Goal: Task Accomplishment & Management: Use online tool/utility

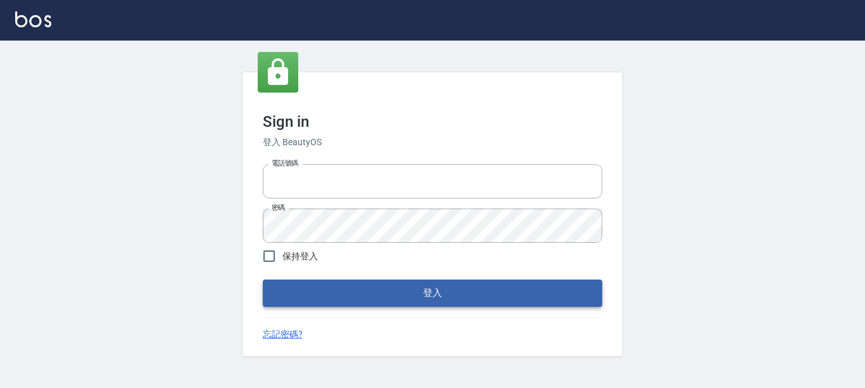
type input "0228278166"
click at [374, 293] on button "登入" at bounding box center [432, 292] width 339 height 27
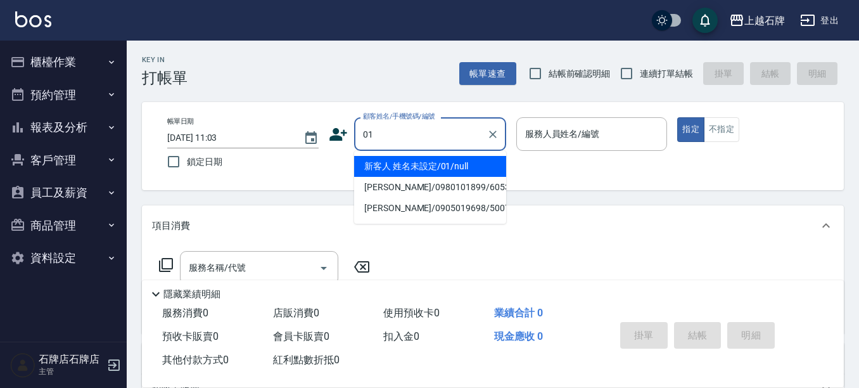
type input "新客人 姓名未設定/01/null"
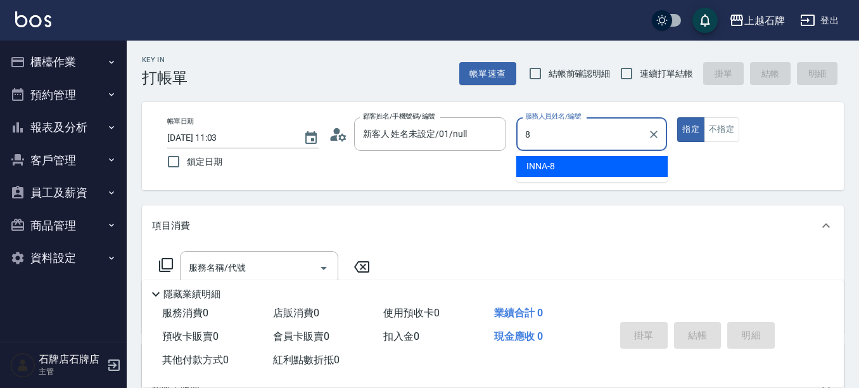
type input "INNA-8"
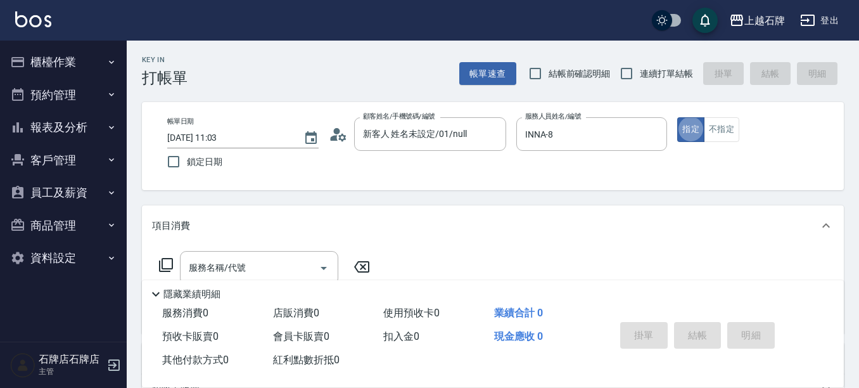
type button "true"
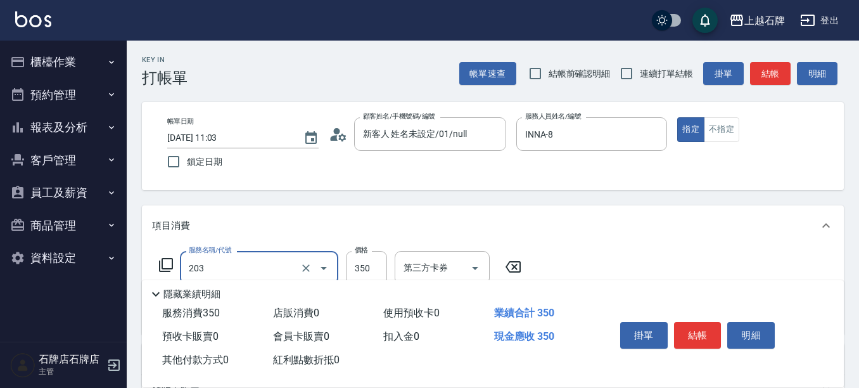
type input "B級洗+剪(203)"
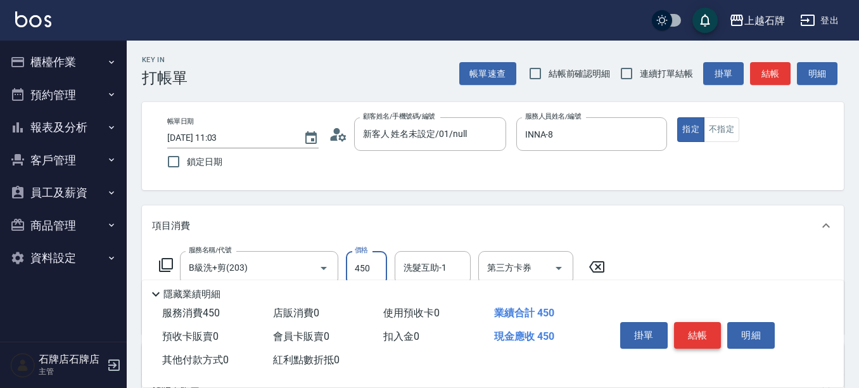
type input "450"
click at [686, 328] on button "結帳" at bounding box center [697, 335] width 47 height 27
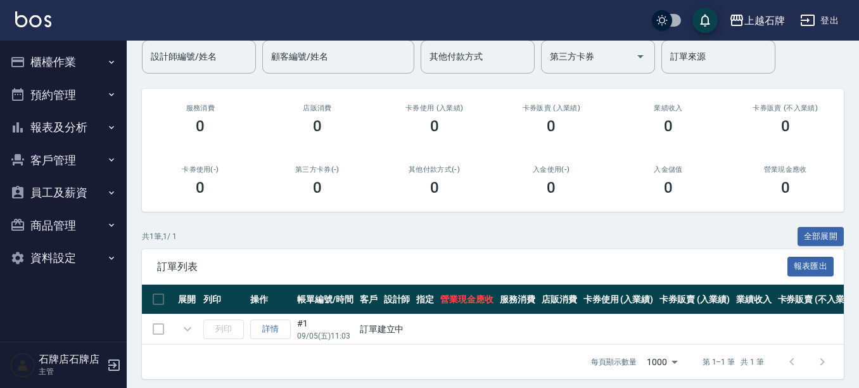
scroll to position [124, 0]
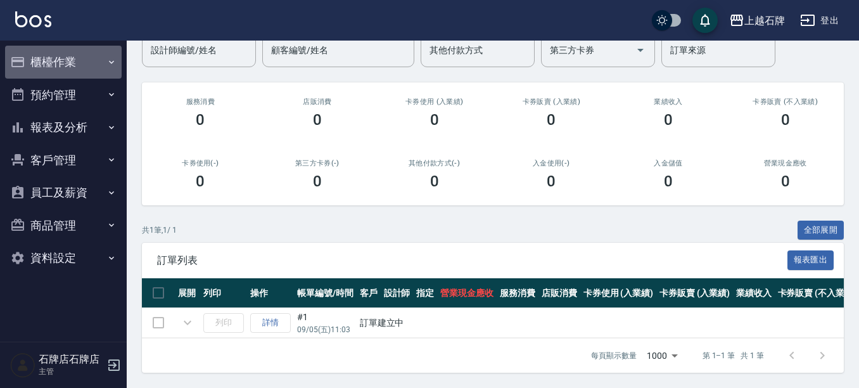
click at [46, 64] on button "櫃檯作業" at bounding box center [63, 62] width 117 height 33
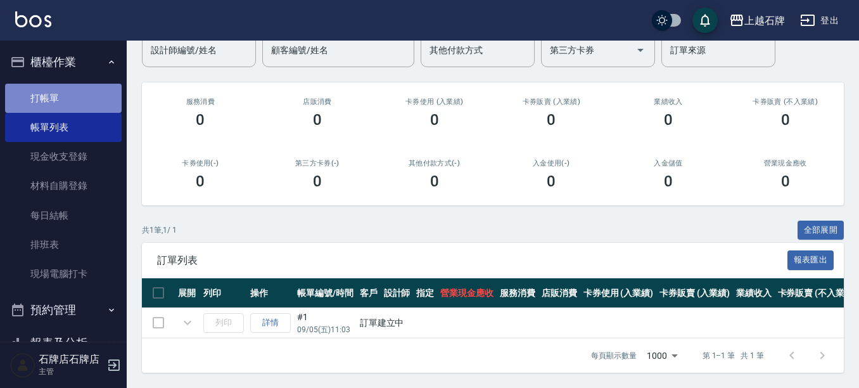
click at [85, 99] on link "打帳單" at bounding box center [63, 98] width 117 height 29
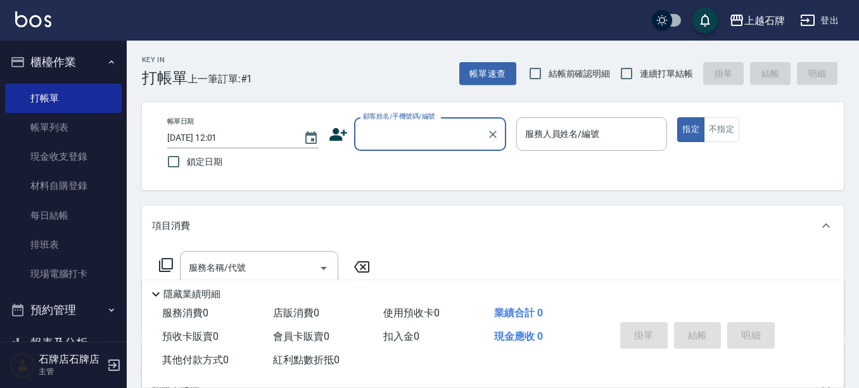
drag, startPoint x: 428, startPoint y: 136, endPoint x: 432, endPoint y: 144, distance: 9.1
click at [429, 137] on input "顧客姓名/手機號碼/編號" at bounding box center [421, 134] width 122 height 22
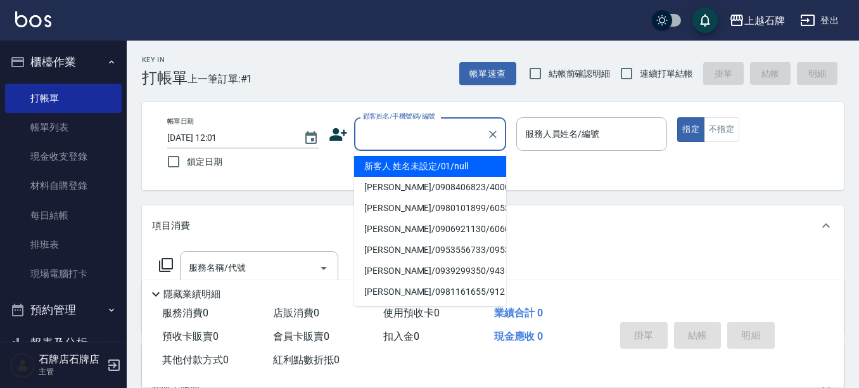
click at [436, 169] on li "新客人 姓名未設定/01/null" at bounding box center [430, 166] width 152 height 21
type input "新客人 姓名未設定/01/null"
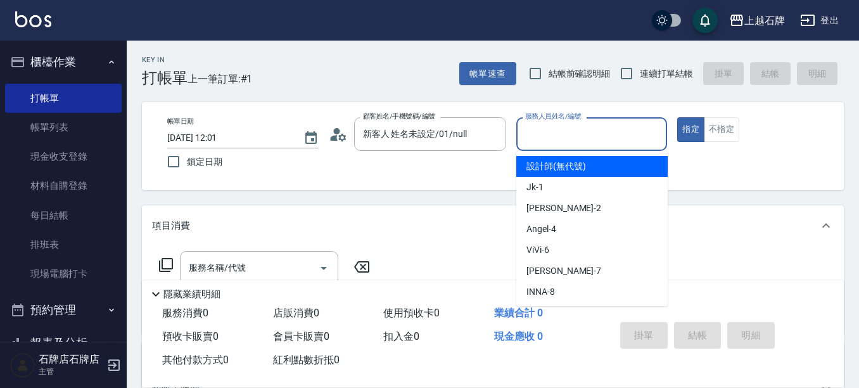
drag, startPoint x: 583, startPoint y: 131, endPoint x: 573, endPoint y: 205, distance: 74.8
click at [583, 132] on input "服務人員姓名/編號" at bounding box center [592, 134] width 140 height 22
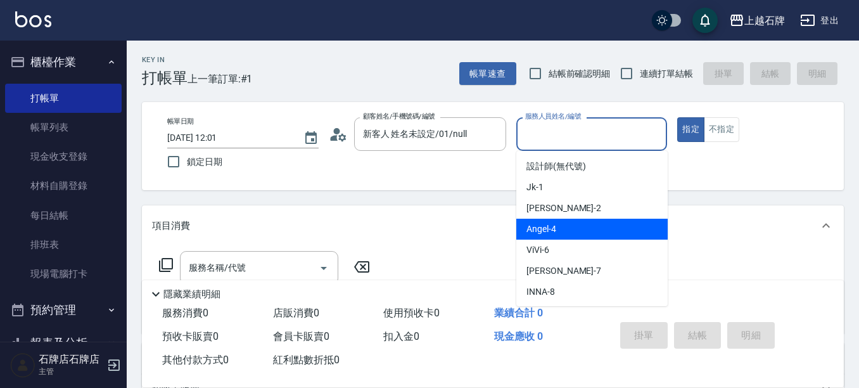
drag, startPoint x: 582, startPoint y: 231, endPoint x: 517, endPoint y: 241, distance: 66.0
click at [583, 230] on div "[PERSON_NAME] -4" at bounding box center [591, 228] width 151 height 21
type input "[PERSON_NAME]-4"
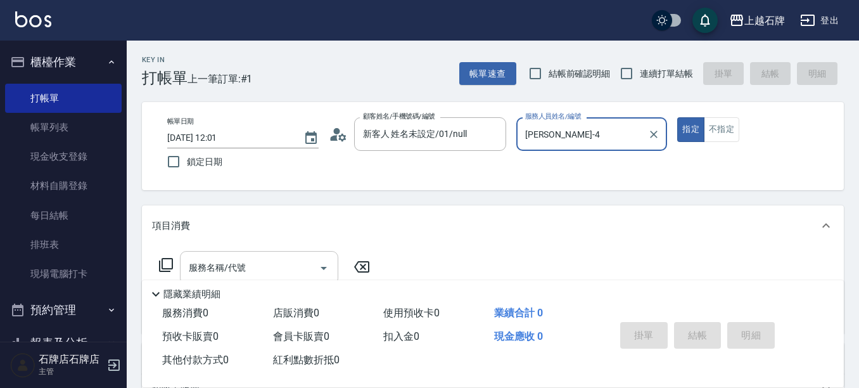
click at [278, 248] on body "上越石牌 登出 櫃檯作業 打帳單 帳單列表 現金收支登錄 材料自購登錄 每日結帳 排班表 現場電腦打卡 預約管理 預約管理 單日預約紀錄 單週預約紀錄 報表及…" at bounding box center [429, 308] width 859 height 617
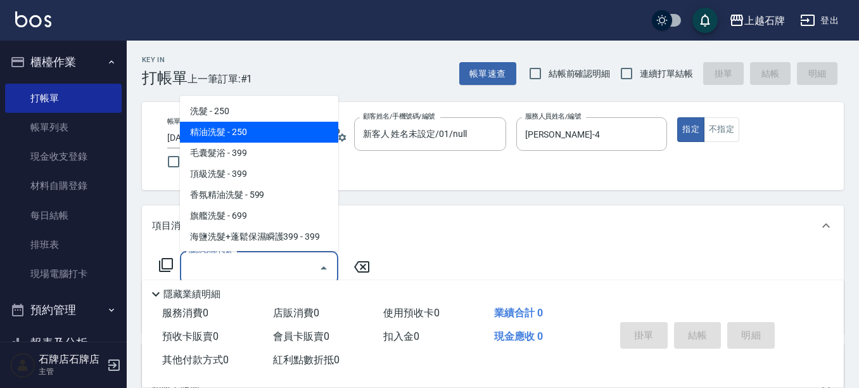
click at [287, 136] on span "精油洗髮 - 250" at bounding box center [259, 132] width 158 height 21
type input "精油洗髮(102)"
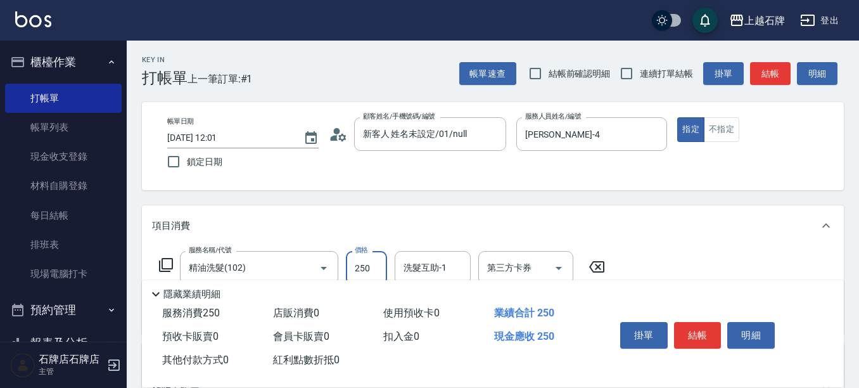
click at [373, 263] on input "250" at bounding box center [366, 268] width 41 height 34
type input "300"
click at [727, 132] on button "不指定" at bounding box center [721, 129] width 35 height 25
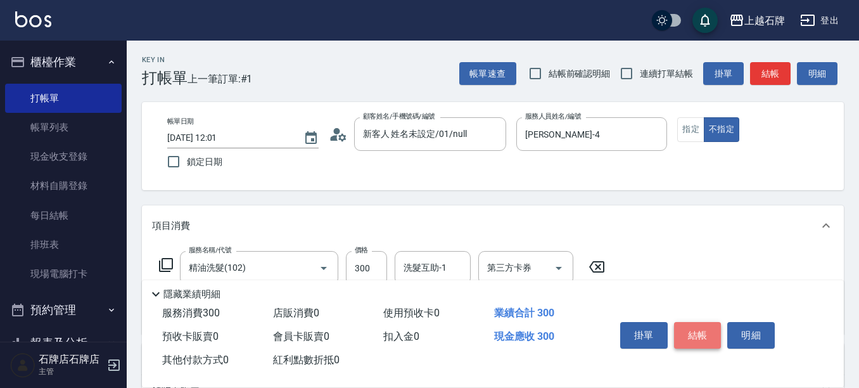
click at [702, 326] on button "結帳" at bounding box center [697, 335] width 47 height 27
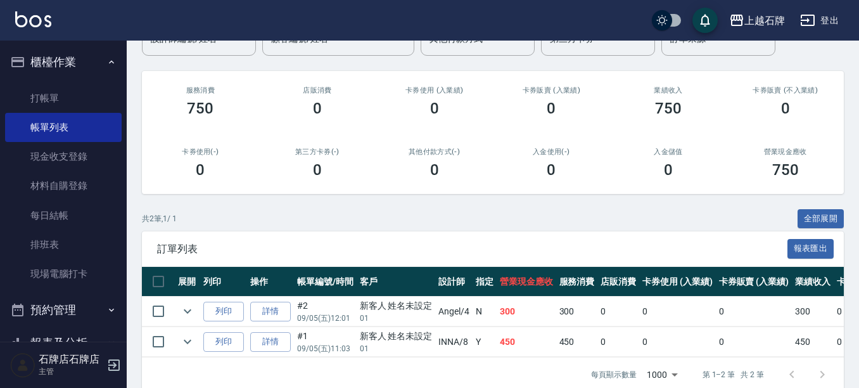
scroll to position [127, 0]
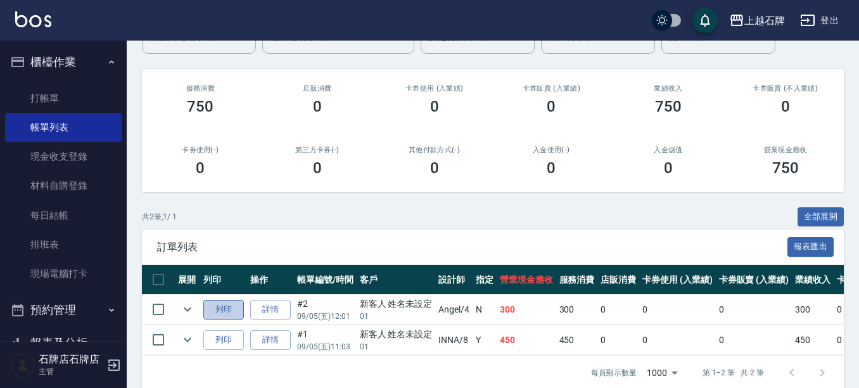
click at [219, 307] on button "列印" at bounding box center [223, 310] width 41 height 20
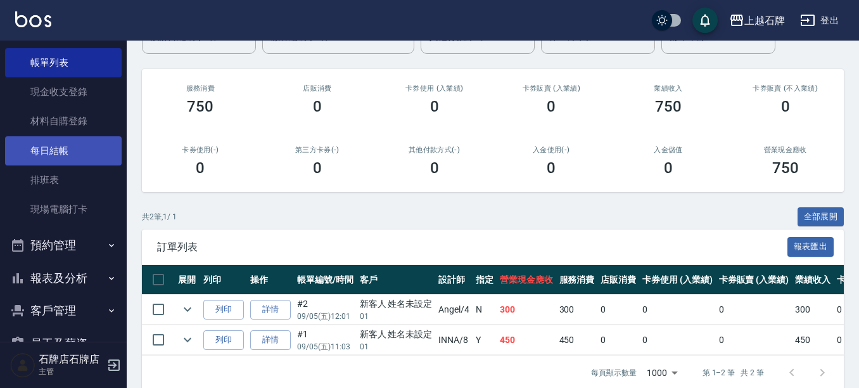
scroll to position [163, 0]
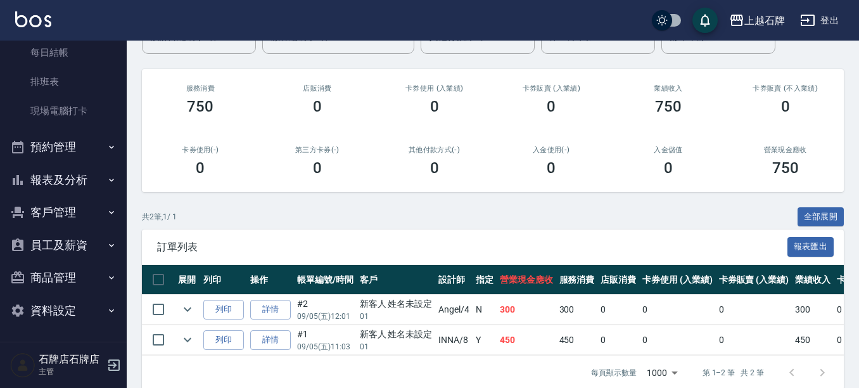
click at [54, 171] on button "報表及分析" at bounding box center [63, 179] width 117 height 33
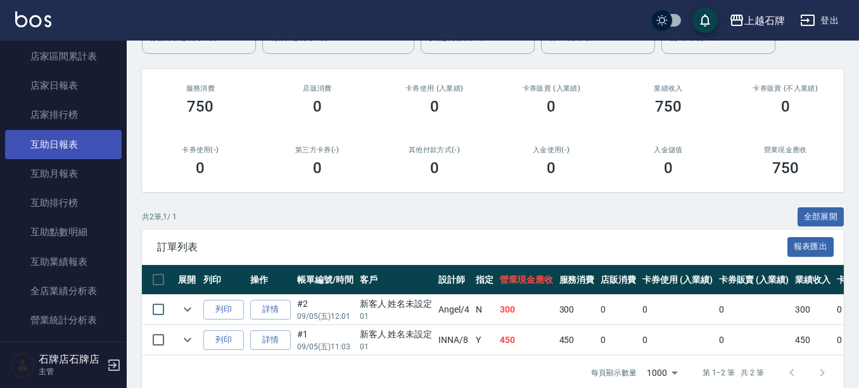
scroll to position [479, 0]
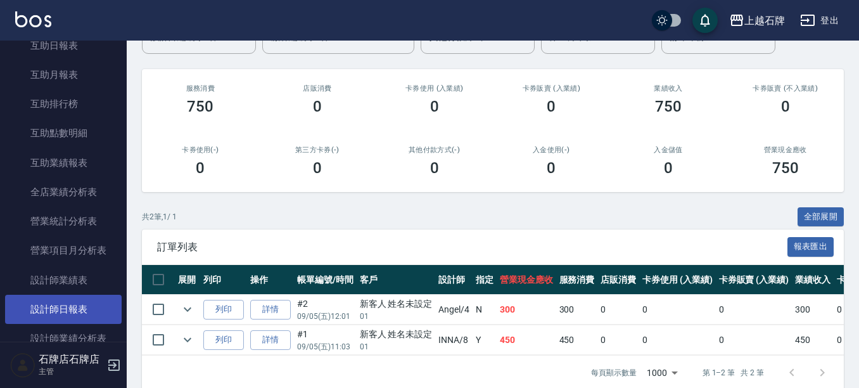
click at [58, 307] on link "設計師日報表" at bounding box center [63, 308] width 117 height 29
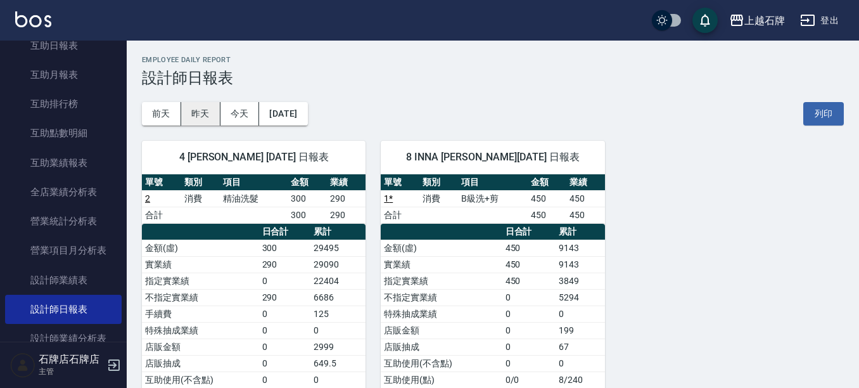
click at [196, 117] on button "昨天" at bounding box center [200, 113] width 39 height 23
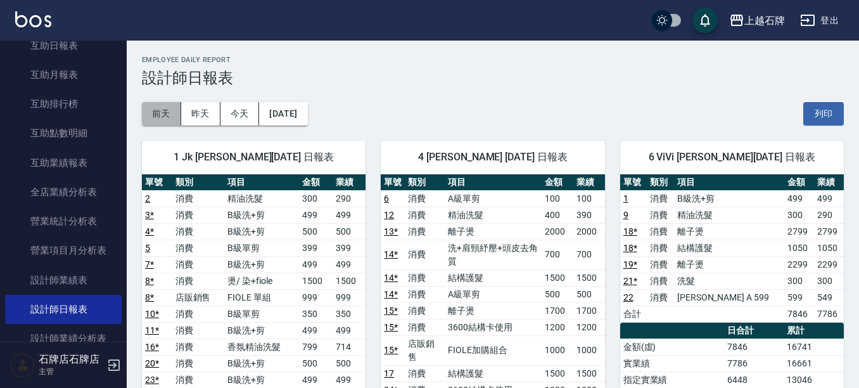
click at [164, 111] on button "前天" at bounding box center [161, 113] width 39 height 23
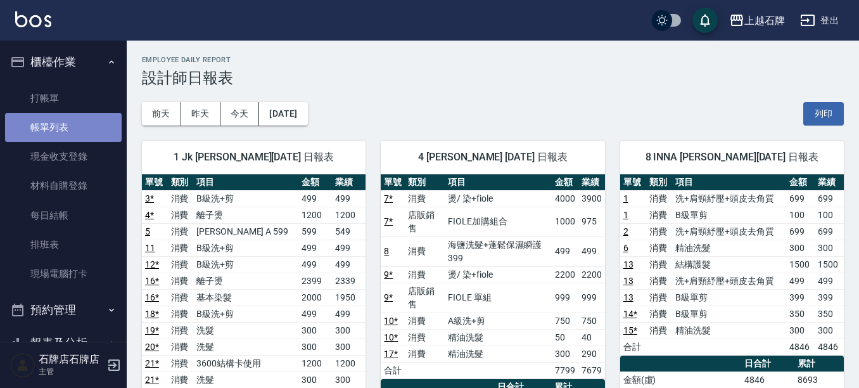
drag, startPoint x: 89, startPoint y: 123, endPoint x: 81, endPoint y: 125, distance: 7.8
click at [88, 125] on link "帳單列表" at bounding box center [63, 127] width 117 height 29
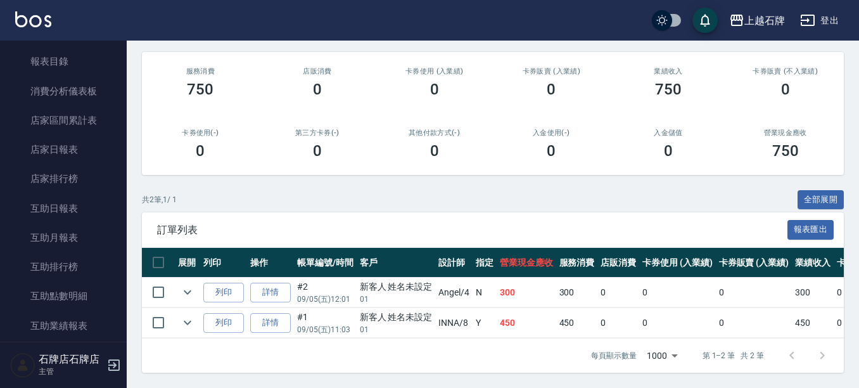
scroll to position [155, 0]
click at [222, 313] on button "列印" at bounding box center [223, 323] width 41 height 20
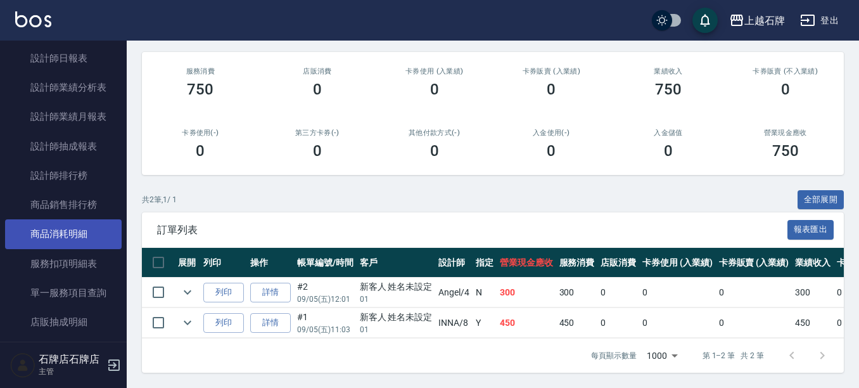
scroll to position [667, 0]
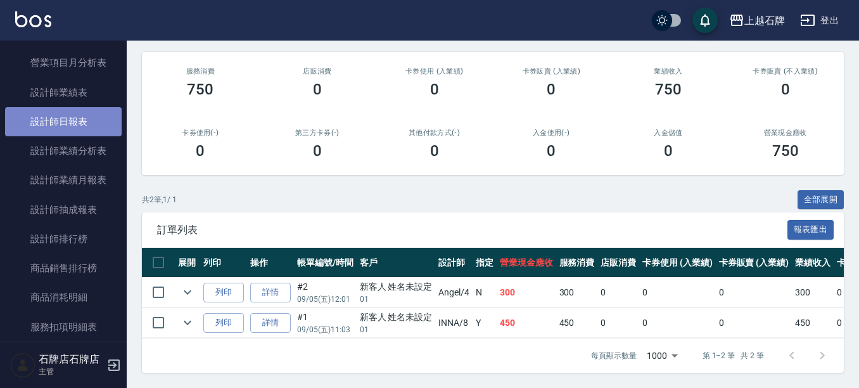
click at [89, 129] on link "設計師日報表" at bounding box center [63, 121] width 117 height 29
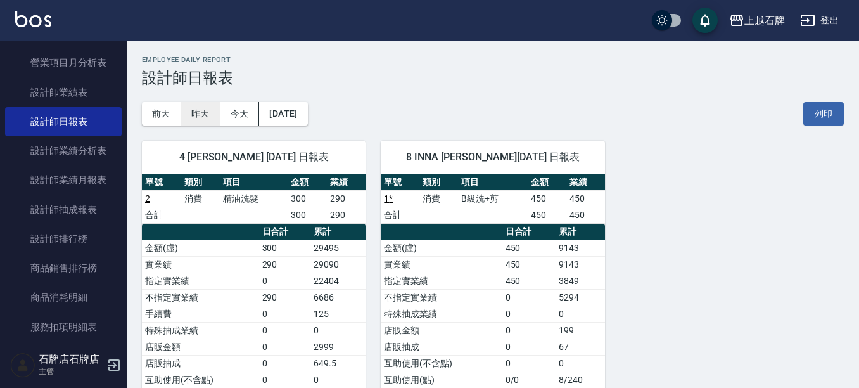
click at [196, 123] on button "昨天" at bounding box center [200, 113] width 39 height 23
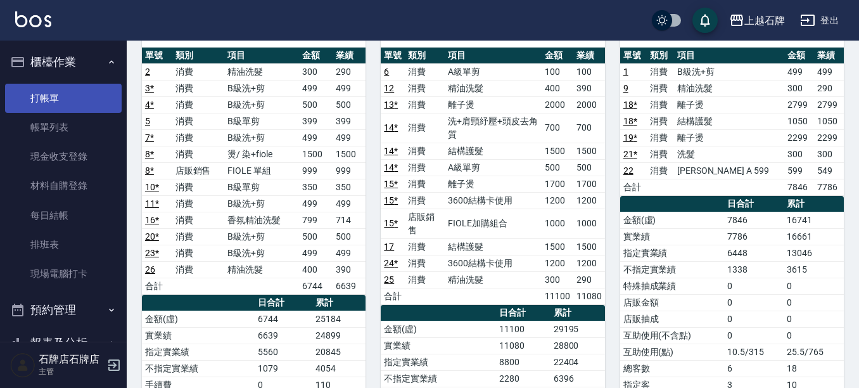
click at [75, 104] on link "打帳單" at bounding box center [63, 98] width 117 height 29
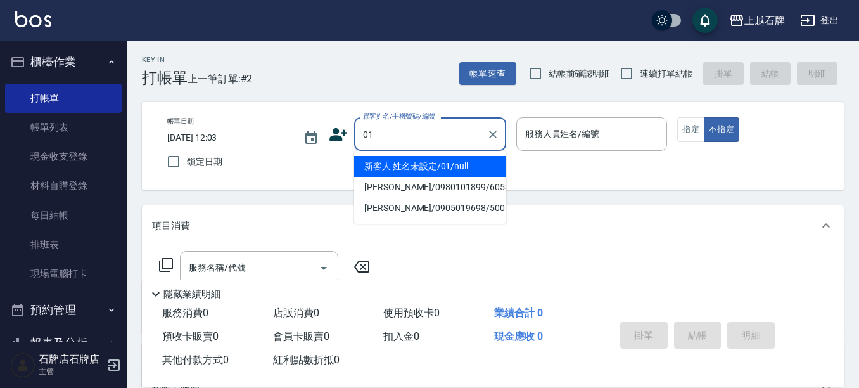
type input "新客人 姓名未設定/01/null"
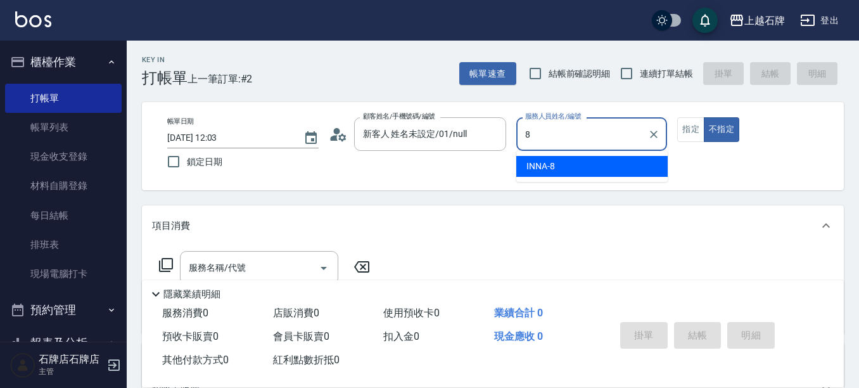
type input "INNA-8"
type button "false"
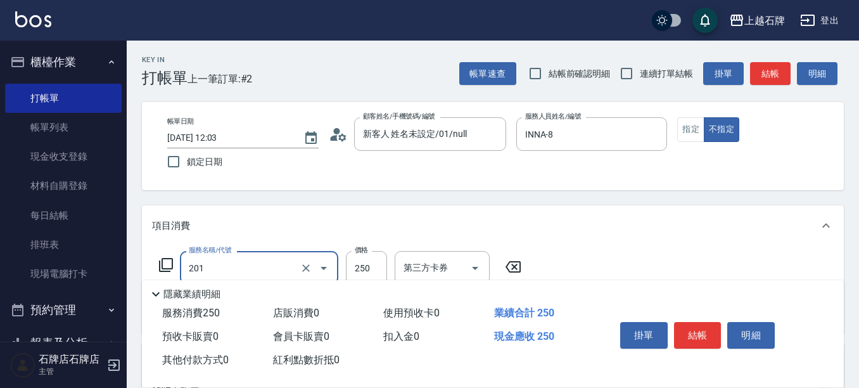
type input "B級單剪(201)"
type input "100"
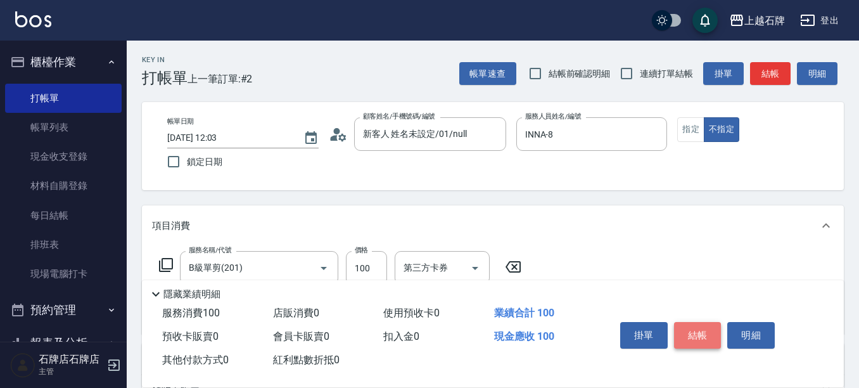
click at [674, 329] on button "結帳" at bounding box center [697, 335] width 47 height 27
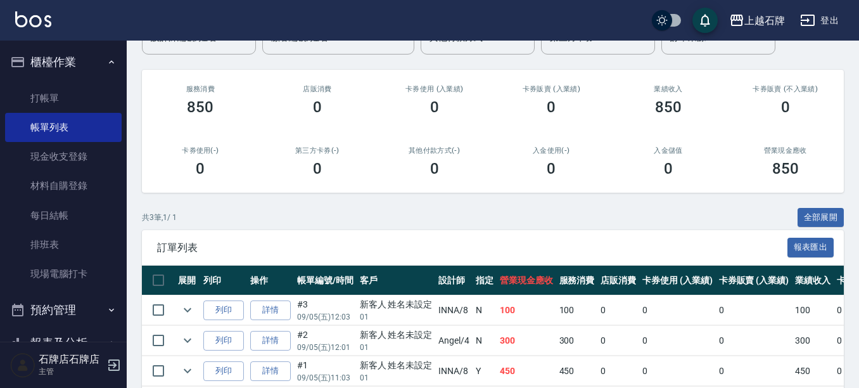
scroll to position [127, 0]
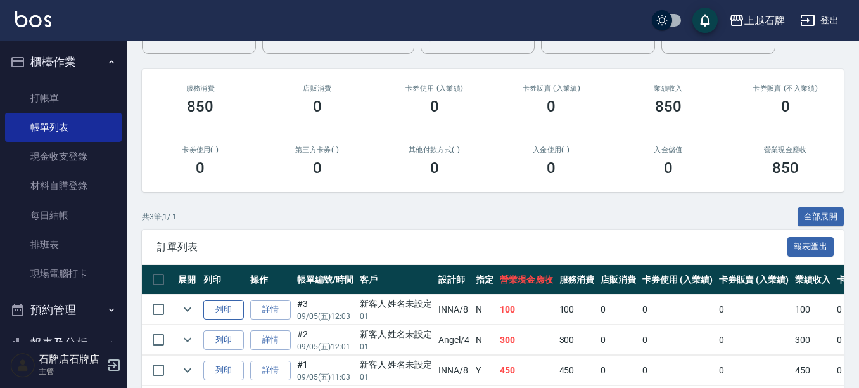
click at [235, 305] on button "列印" at bounding box center [223, 310] width 41 height 20
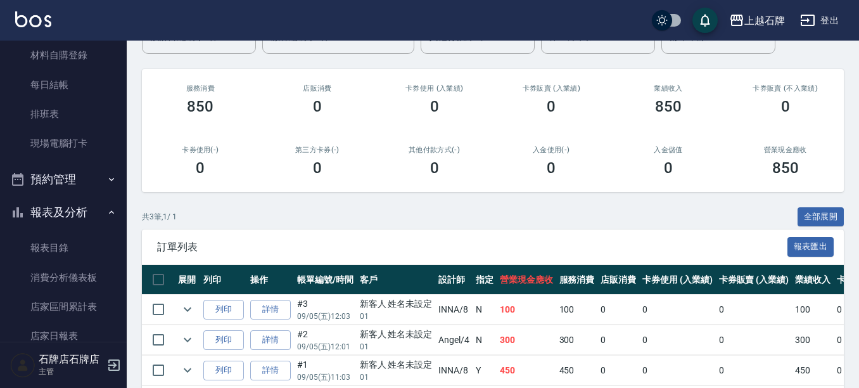
scroll to position [0, 0]
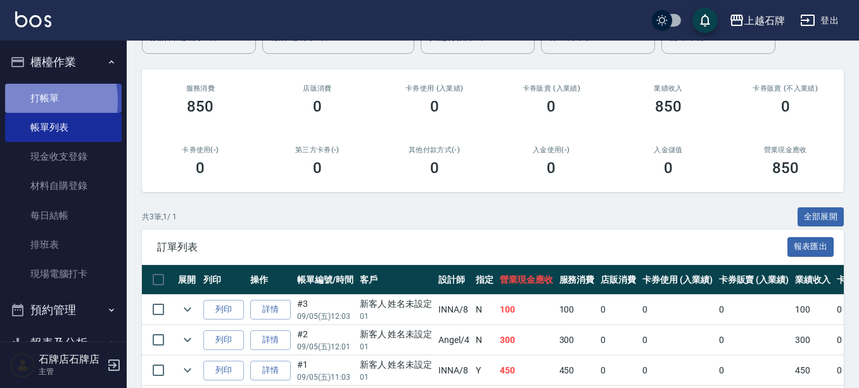
click at [21, 100] on link "打帳單" at bounding box center [63, 98] width 117 height 29
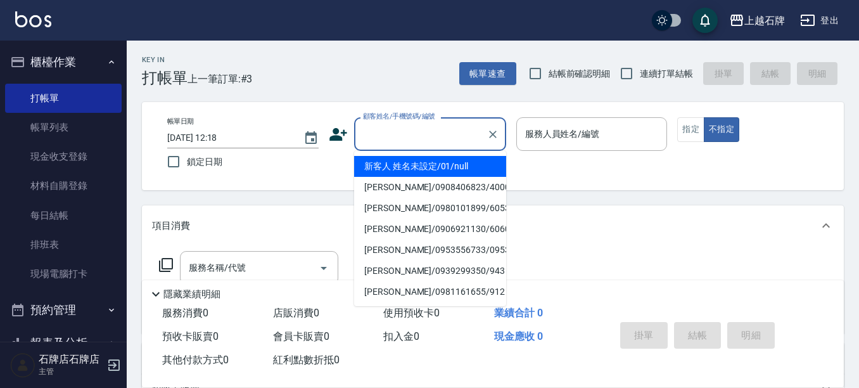
click at [434, 142] on input "顧客姓名/手機號碼/編號" at bounding box center [421, 134] width 122 height 22
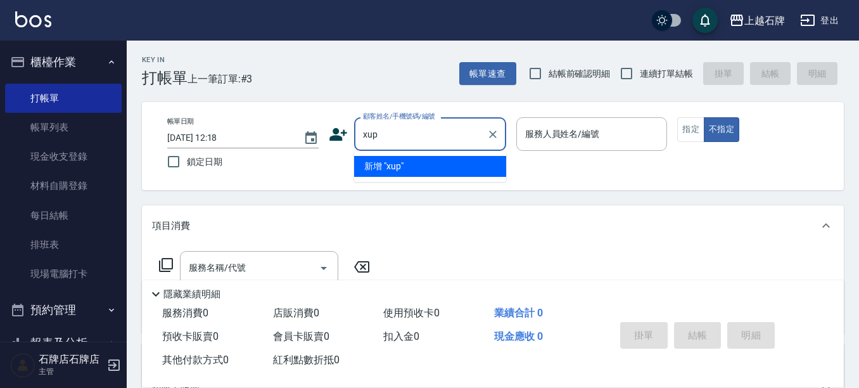
type input "xup6"
click at [494, 129] on icon "Clear" at bounding box center [492, 134] width 13 height 13
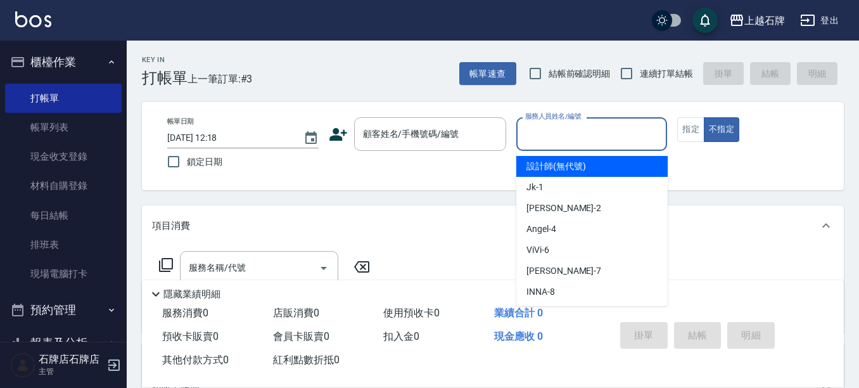
click at [604, 137] on input "服務人員姓名/編號" at bounding box center [592, 134] width 140 height 22
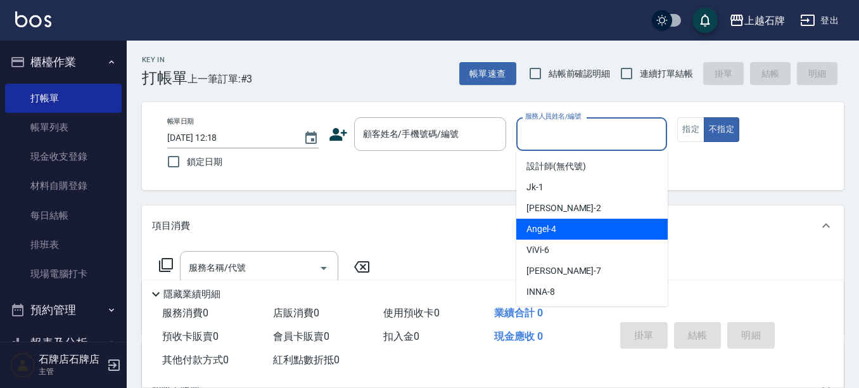
drag, startPoint x: 574, startPoint y: 228, endPoint x: 536, endPoint y: 246, distance: 42.2
click at [576, 228] on div "[PERSON_NAME] -4" at bounding box center [591, 228] width 151 height 21
type input "[PERSON_NAME]-4"
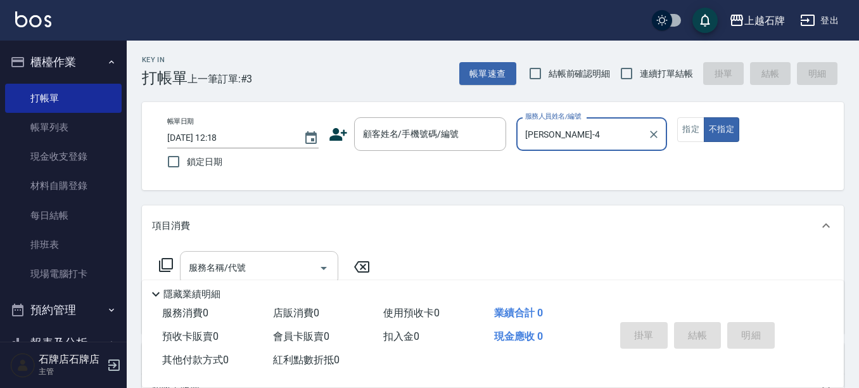
click at [284, 262] on input "服務名稱/代號" at bounding box center [250, 267] width 128 height 22
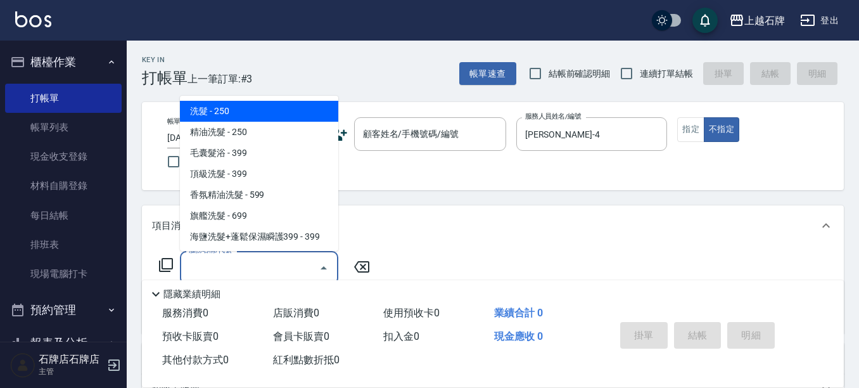
click at [269, 111] on span "洗髮 - 250" at bounding box center [259, 111] width 158 height 21
type input "洗髮(101)"
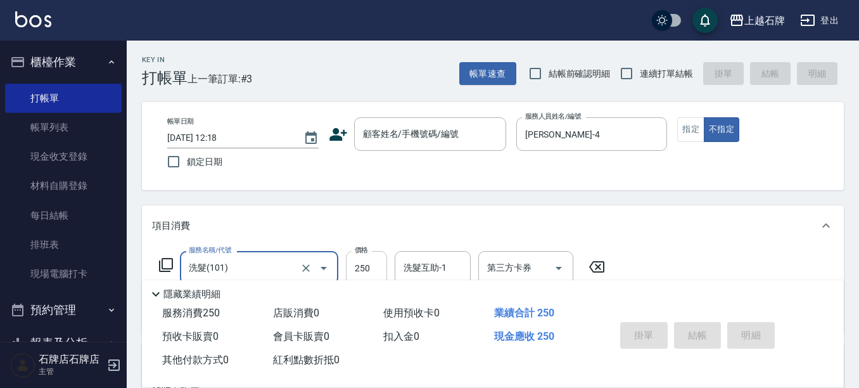
click at [368, 268] on input "250" at bounding box center [366, 268] width 41 height 34
type input "300"
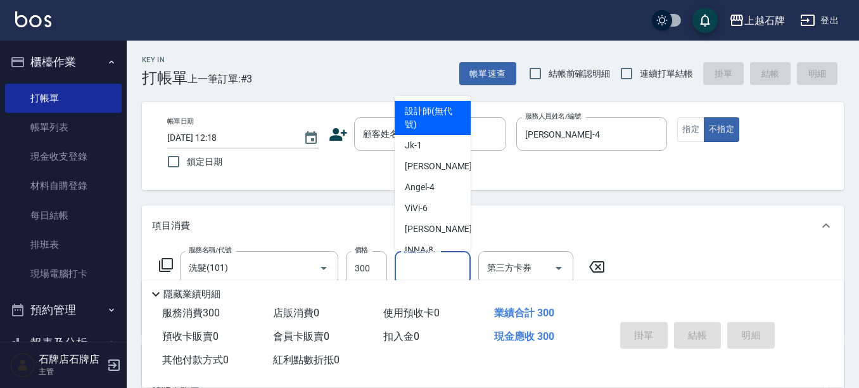
click at [457, 267] on input "洗髮互助-1" at bounding box center [432, 267] width 65 height 22
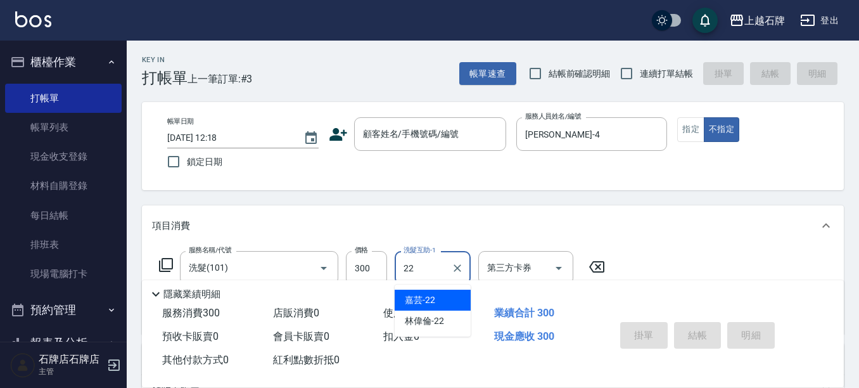
drag, startPoint x: 436, startPoint y: 298, endPoint x: 596, endPoint y: 220, distance: 177.9
click at [444, 296] on div "嘉芸 -22" at bounding box center [433, 299] width 76 height 21
type input "嘉芸-22"
click at [683, 132] on button "指定" at bounding box center [690, 129] width 27 height 25
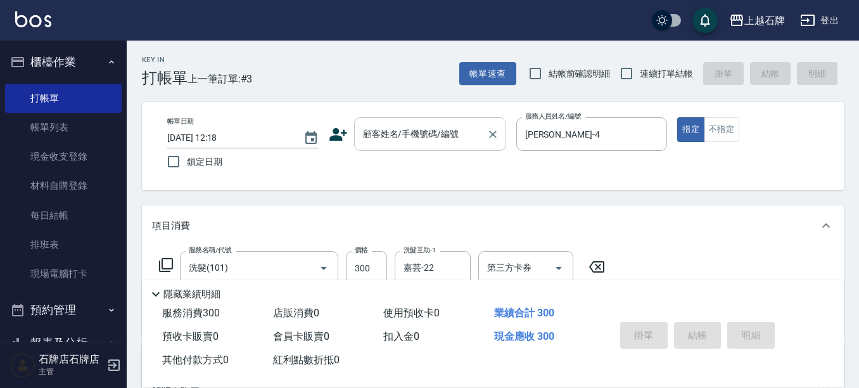
click at [426, 142] on input "顧客姓名/手機號碼/編號" at bounding box center [421, 134] width 122 height 22
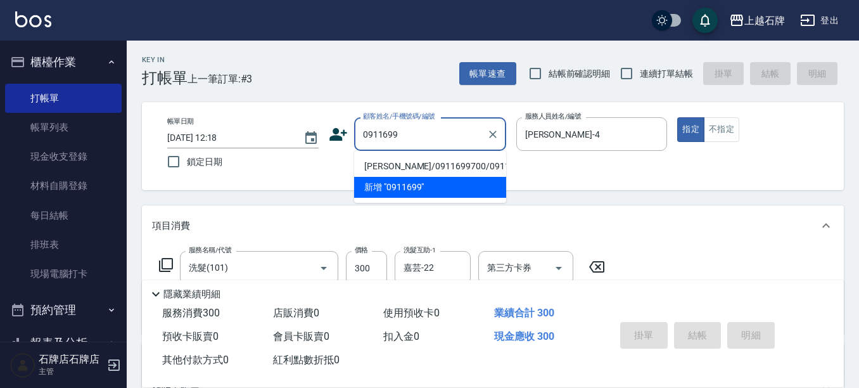
click at [480, 172] on li "[PERSON_NAME]/0911699700/0911699700" at bounding box center [430, 166] width 152 height 21
type input "[PERSON_NAME]/0911699700/0911699700"
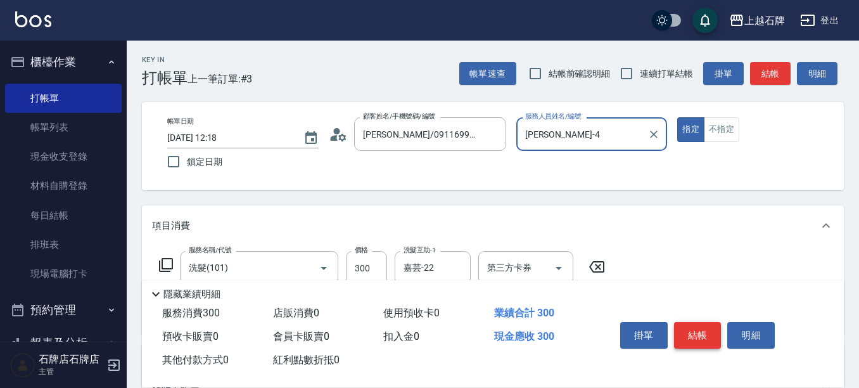
click at [692, 327] on button "結帳" at bounding box center [697, 335] width 47 height 27
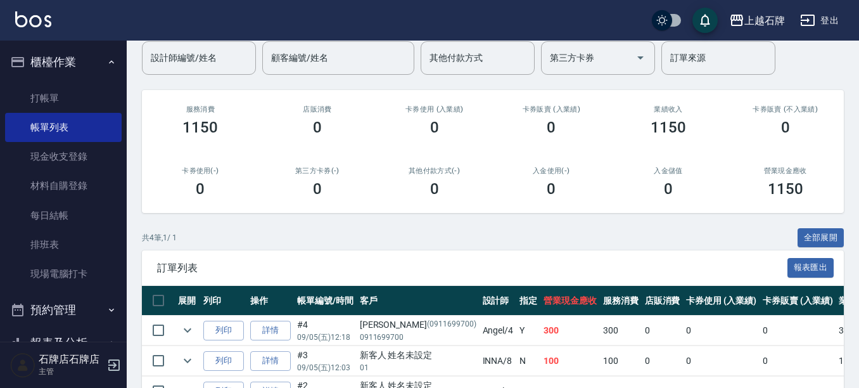
scroll to position [127, 0]
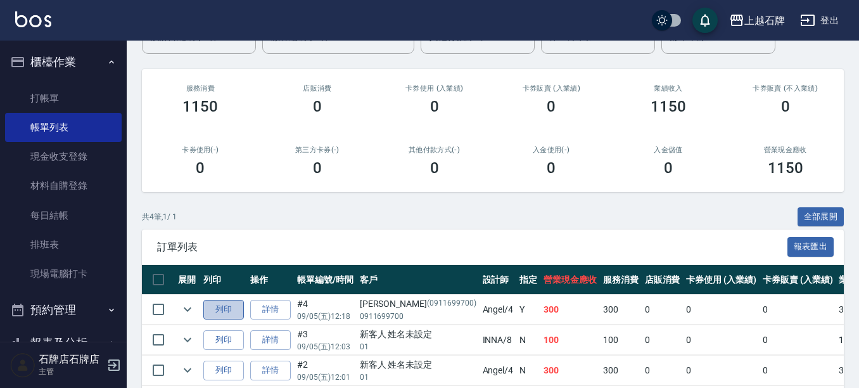
click at [226, 307] on button "列印" at bounding box center [223, 310] width 41 height 20
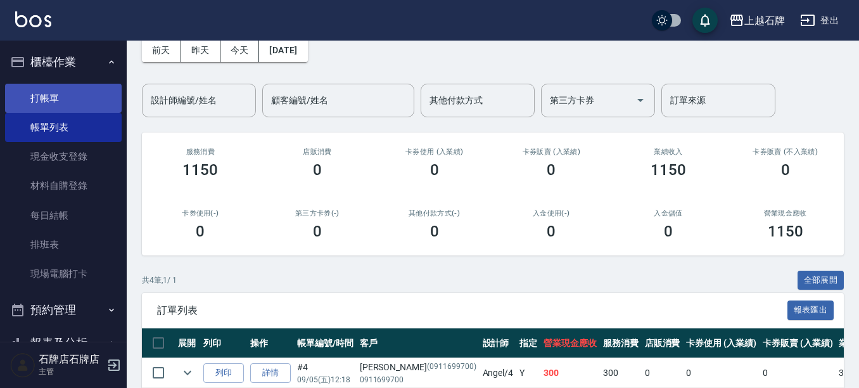
scroll to position [0, 0]
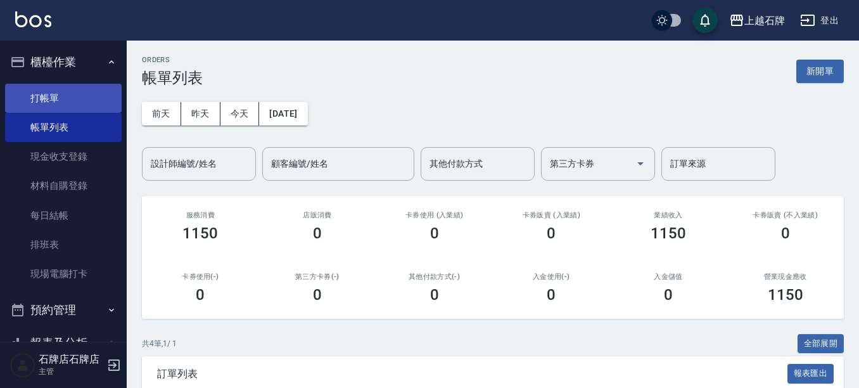
click at [66, 99] on link "打帳單" at bounding box center [63, 98] width 117 height 29
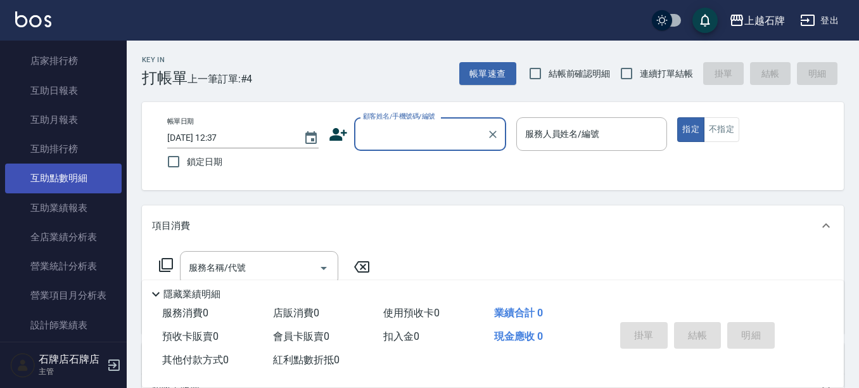
scroll to position [507, 0]
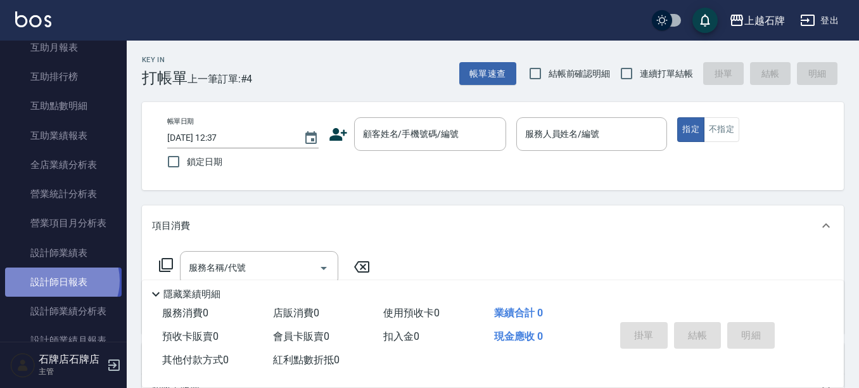
click at [61, 281] on link "設計師日報表" at bounding box center [63, 281] width 117 height 29
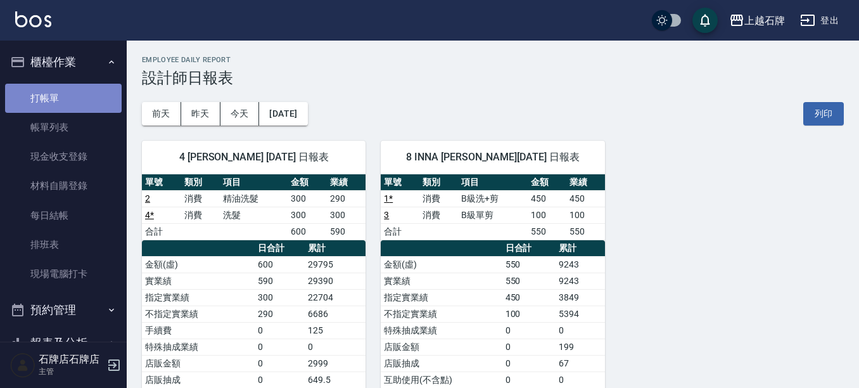
click at [65, 94] on link "打帳單" at bounding box center [63, 98] width 117 height 29
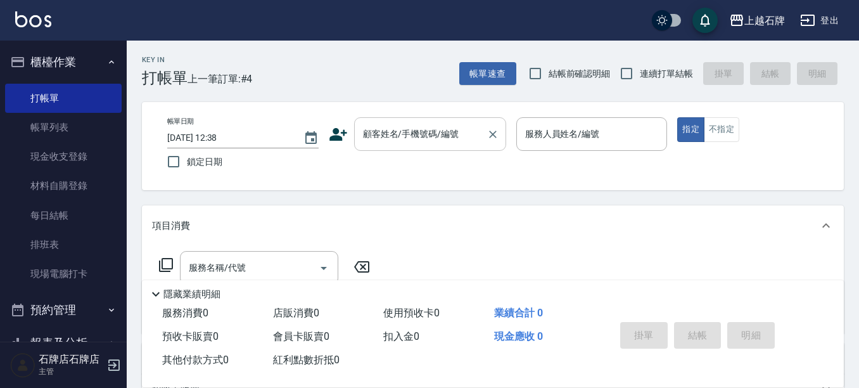
click at [372, 146] on div "顧客姓名/手機號碼/編號" at bounding box center [430, 134] width 152 height 34
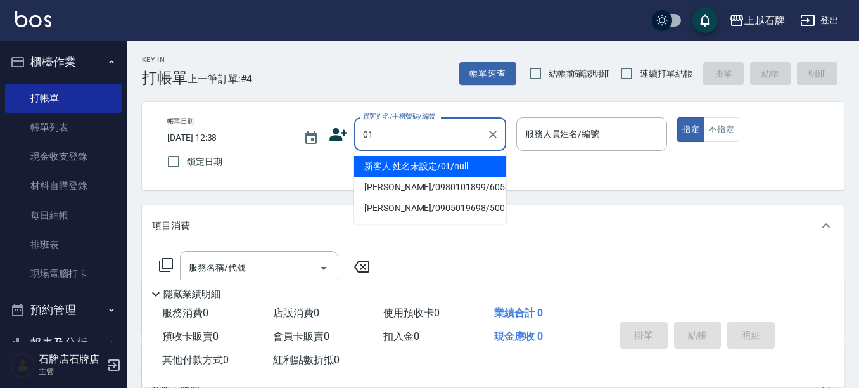
type input "新客人 姓名未設定/01/null"
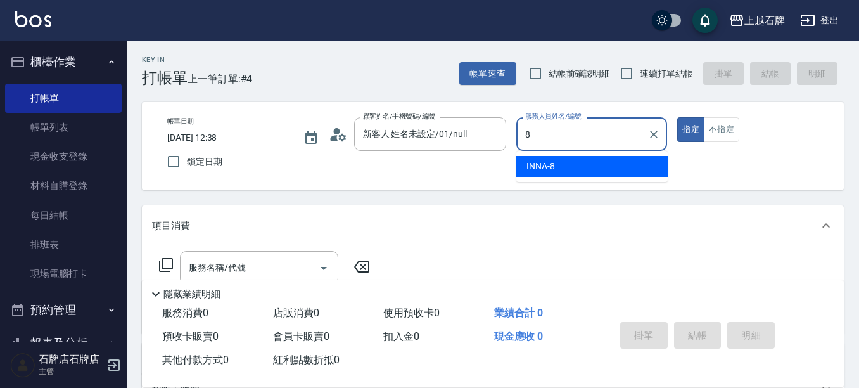
type input "INNA-8"
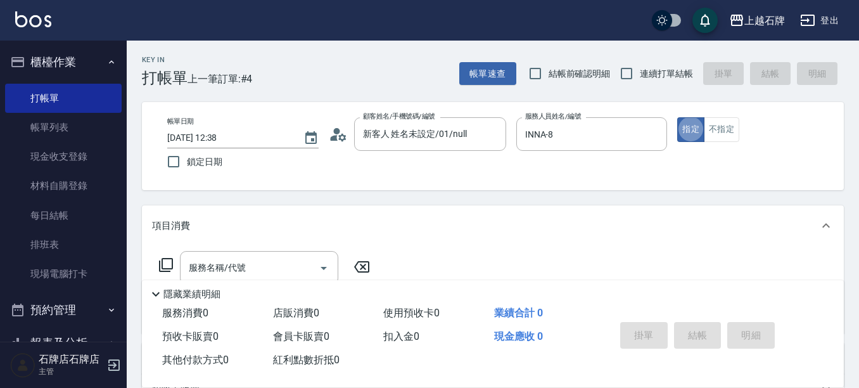
type button "true"
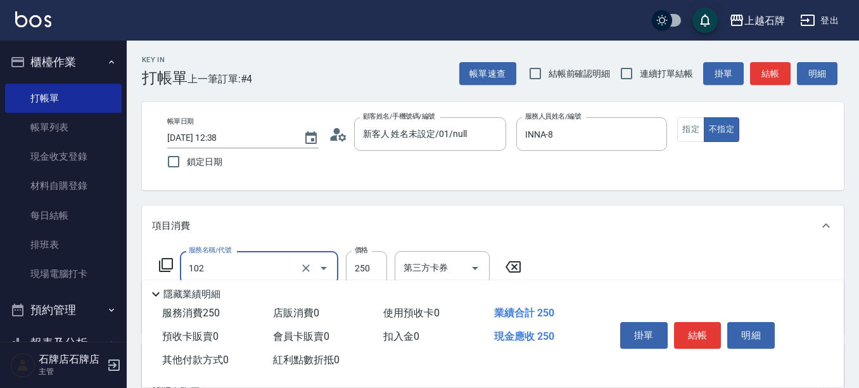
type input "精油洗髮(102)"
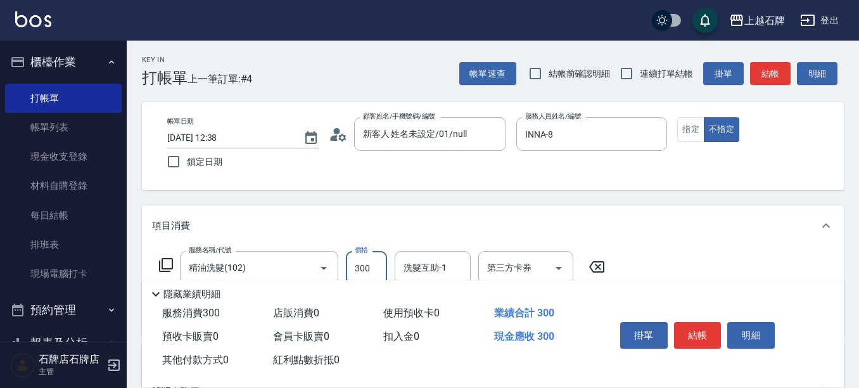
type input "300"
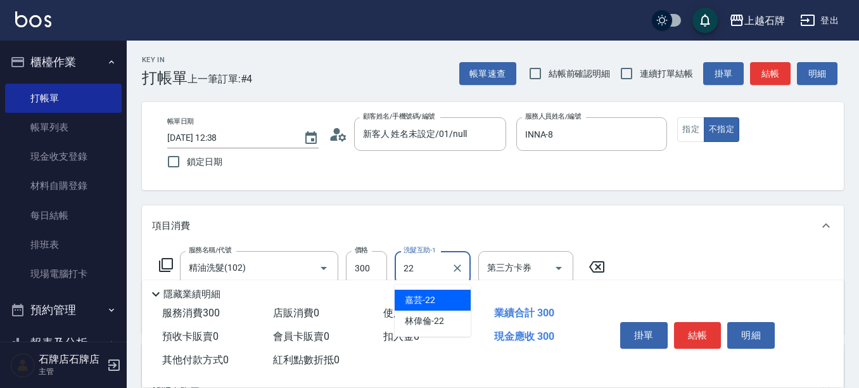
type input "嘉芸-22"
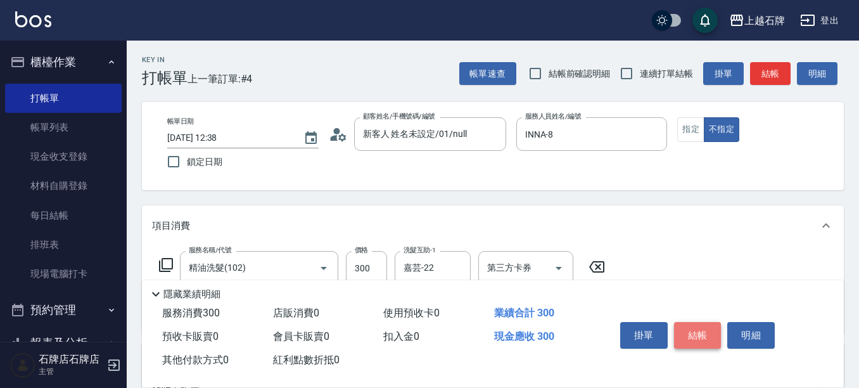
click at [708, 322] on button "結帳" at bounding box center [697, 335] width 47 height 27
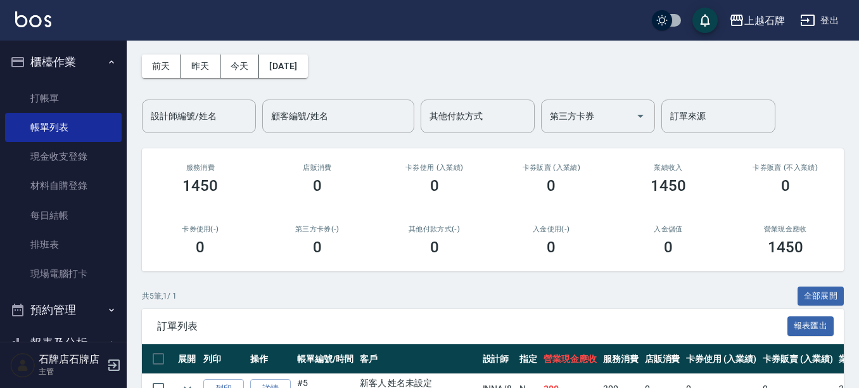
scroll to position [190, 0]
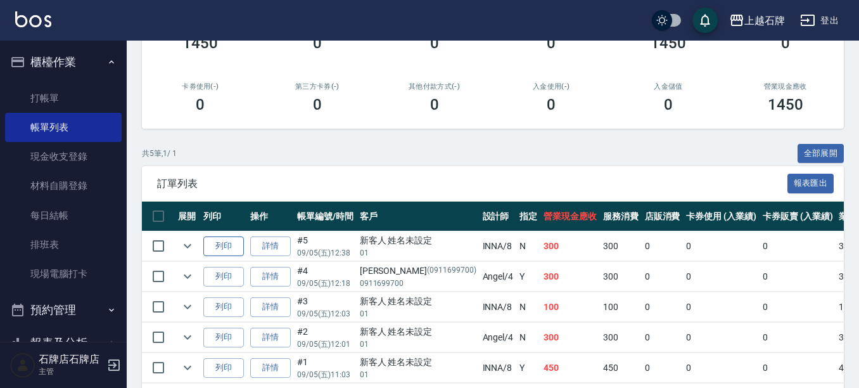
click at [230, 244] on button "列印" at bounding box center [223, 246] width 41 height 20
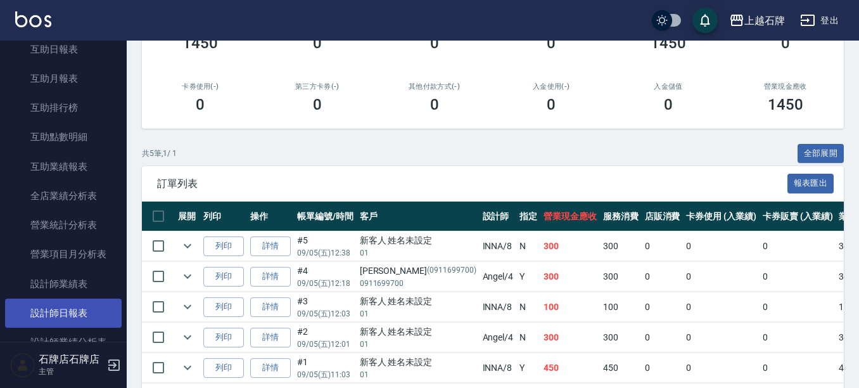
scroll to position [507, 0]
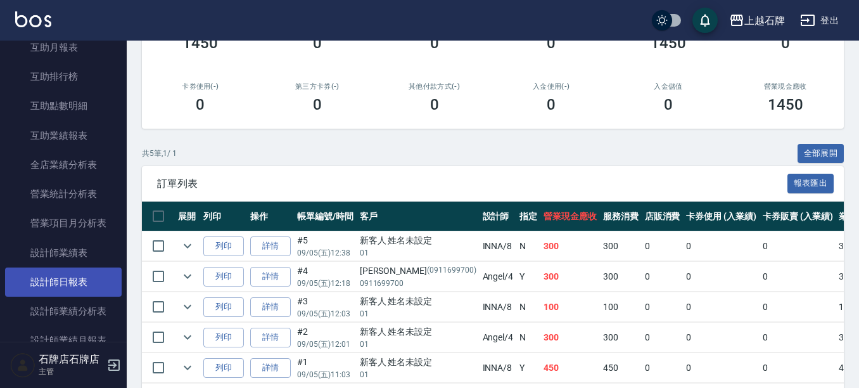
click at [51, 280] on link "設計師日報表" at bounding box center [63, 281] width 117 height 29
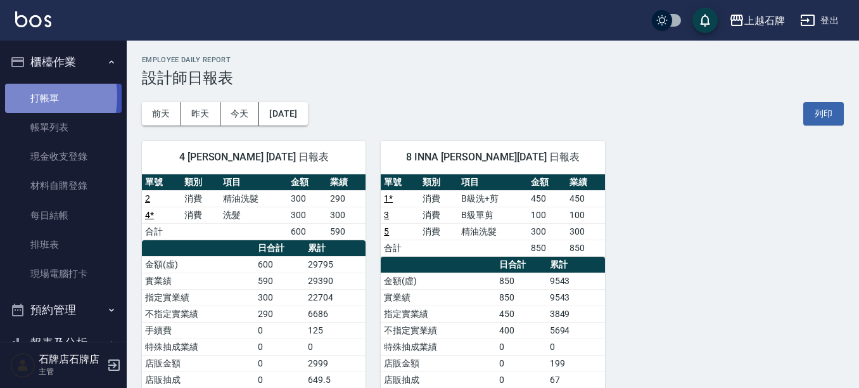
click at [25, 96] on link "打帳單" at bounding box center [63, 98] width 117 height 29
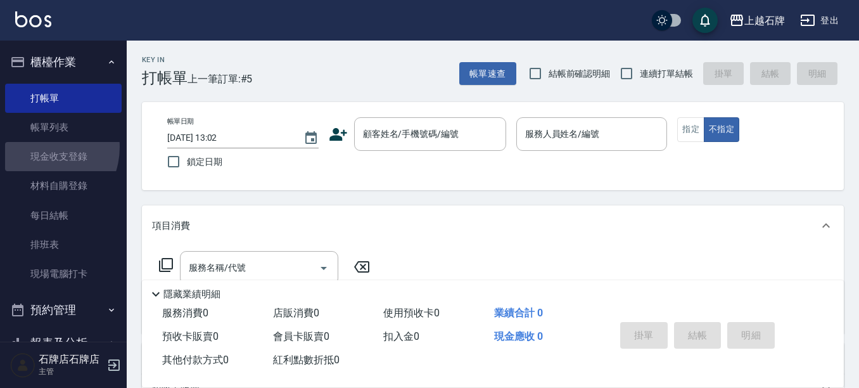
drag, startPoint x: 39, startPoint y: 147, endPoint x: 0, endPoint y: 319, distance: 175.9
